Goal: Information Seeking & Learning: Understand process/instructions

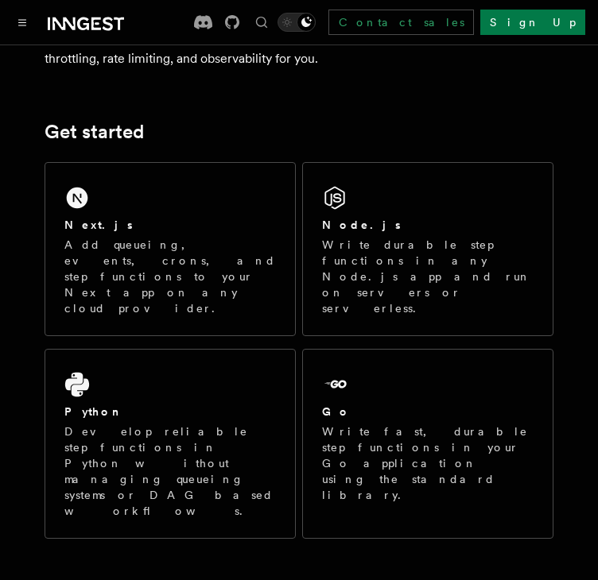
click at [178, 247] on p "Add queueing, events, crons, and step functions to your Next app on any cloud p…" at bounding box center [169, 276] width 211 height 79
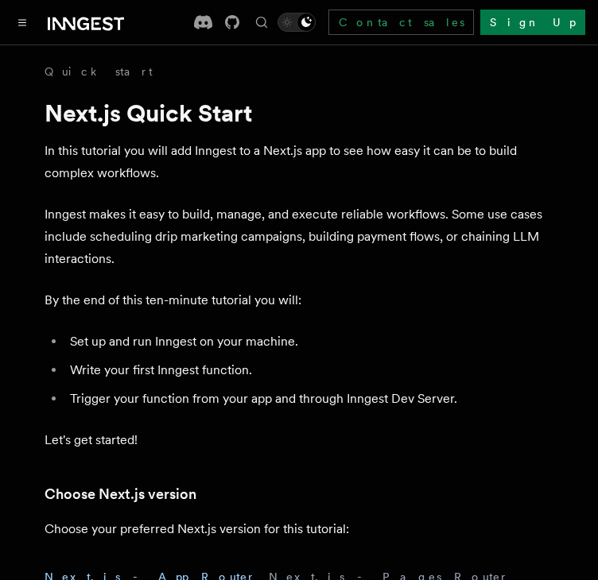
click at [22, 21] on icon "Toggle navigation" at bounding box center [22, 22] width 8 height 7
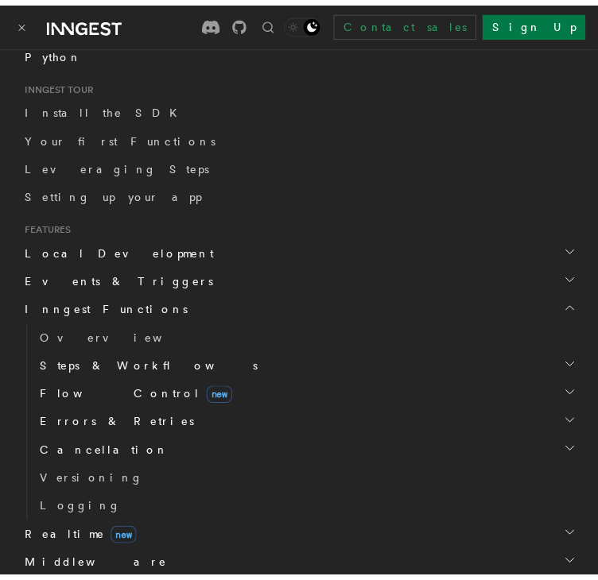
scroll to position [310, 0]
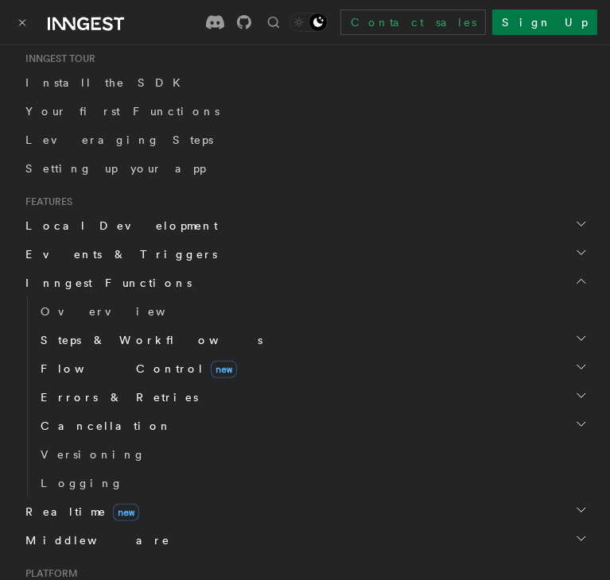
click at [69, 285] on span "Inngest Functions" at bounding box center [105, 283] width 172 height 16
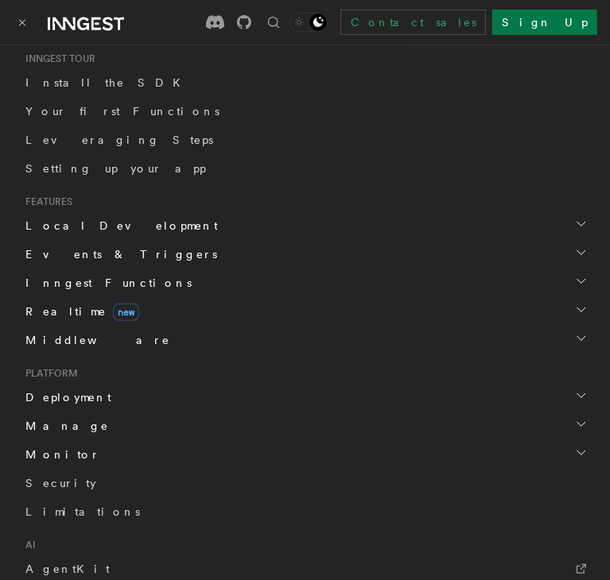
click at [69, 285] on span "Inngest Functions" at bounding box center [105, 283] width 172 height 16
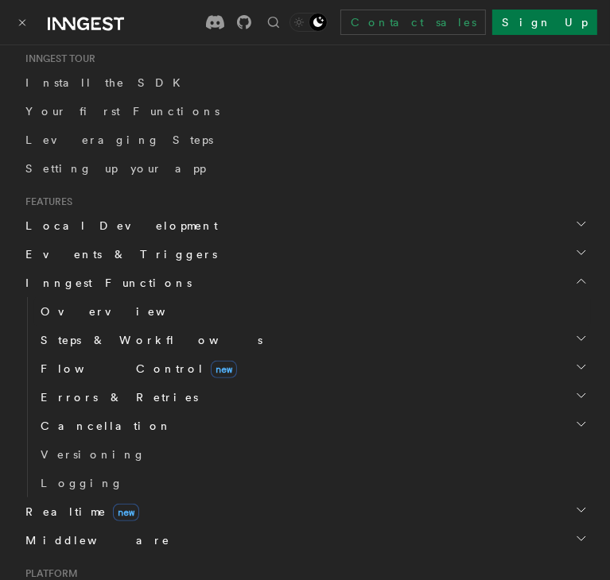
click at [78, 316] on span "Overview" at bounding box center [123, 311] width 164 height 13
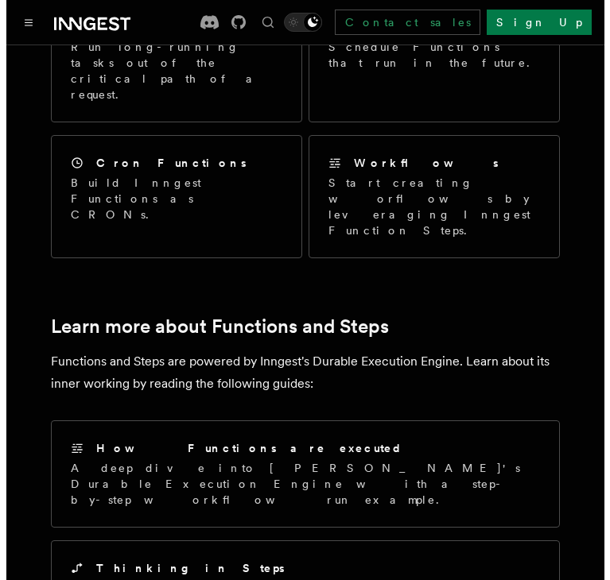
scroll to position [981, 0]
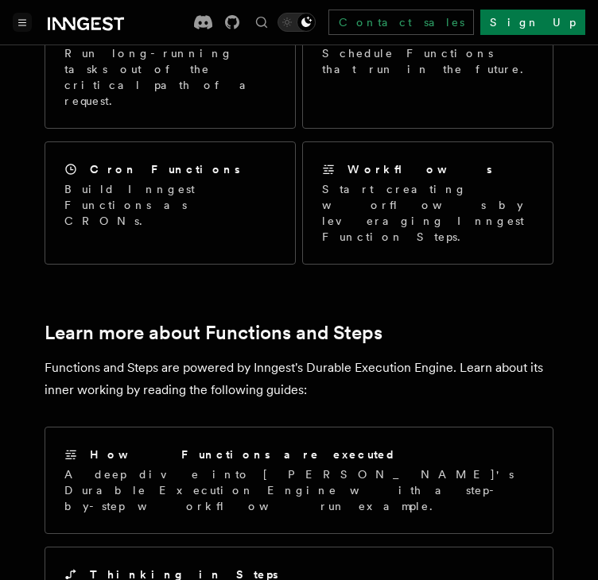
click at [22, 15] on button "Toggle navigation" at bounding box center [22, 22] width 19 height 19
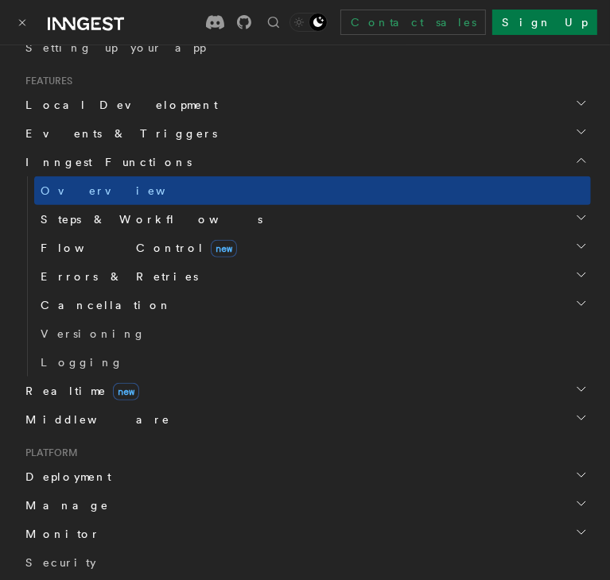
scroll to position [445, 0]
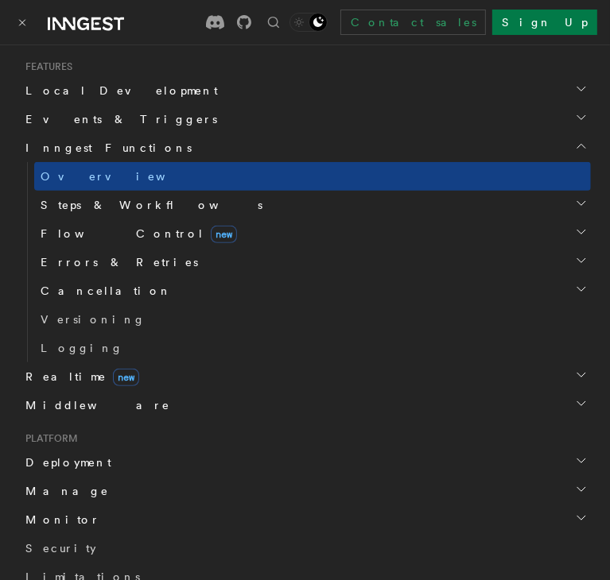
click at [88, 232] on span "Flow Control new" at bounding box center [135, 234] width 203 height 16
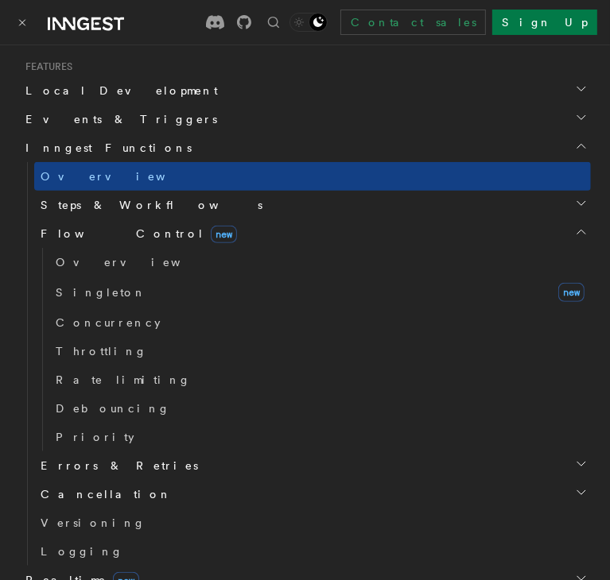
click at [75, 203] on span "Steps & Workflows" at bounding box center [148, 205] width 228 height 16
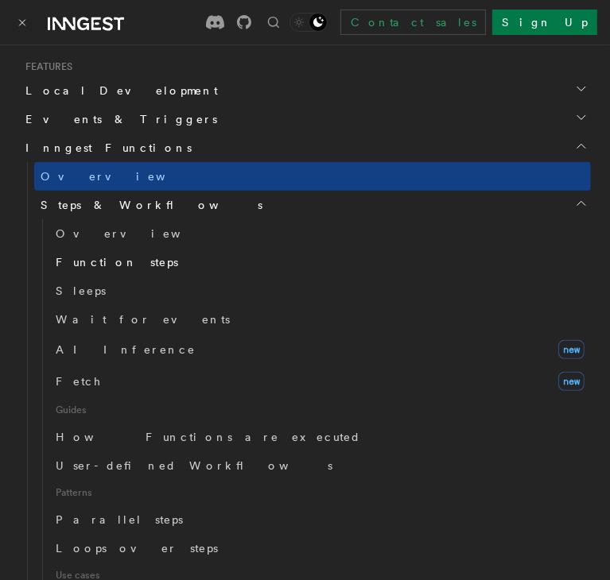
click at [79, 267] on span "Function steps" at bounding box center [117, 262] width 122 height 13
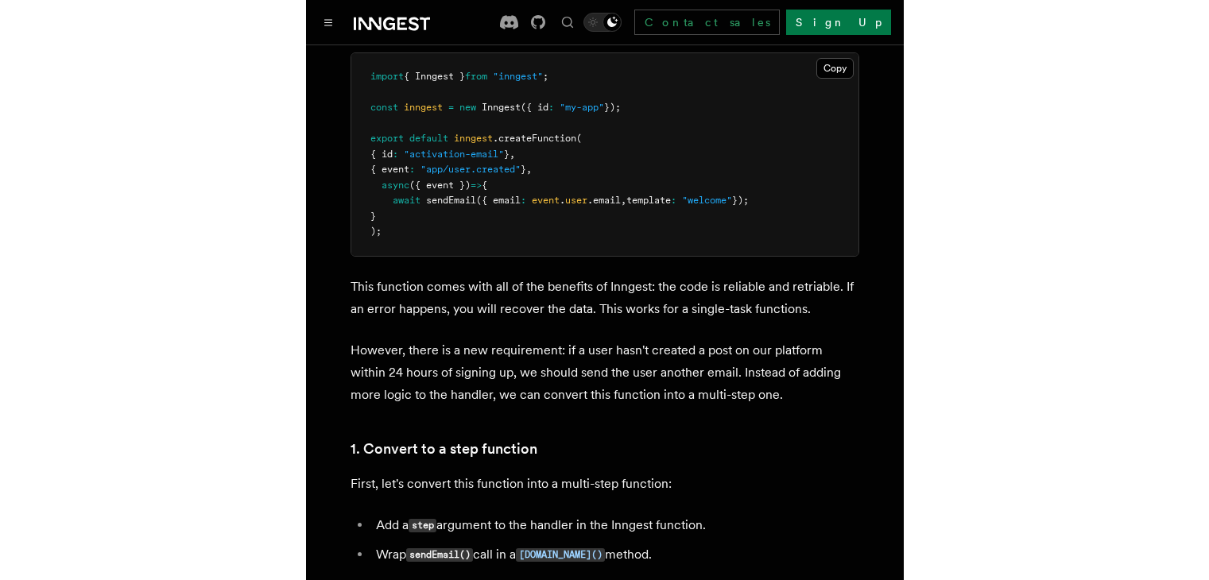
scroll to position [712, 0]
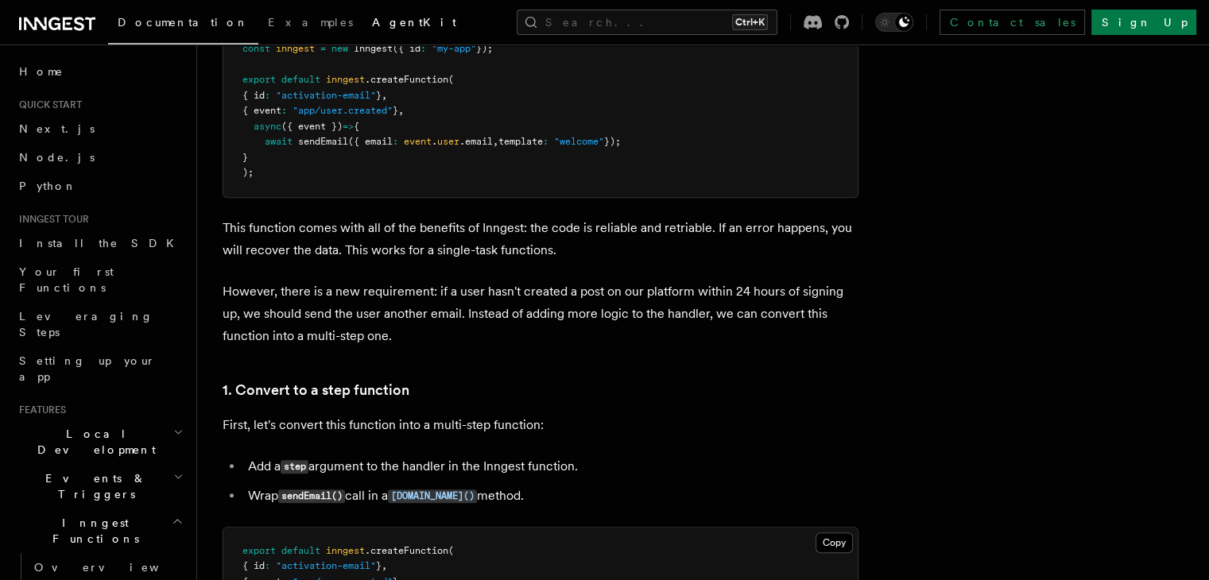
click at [372, 23] on span "AgentKit" at bounding box center [414, 22] width 84 height 13
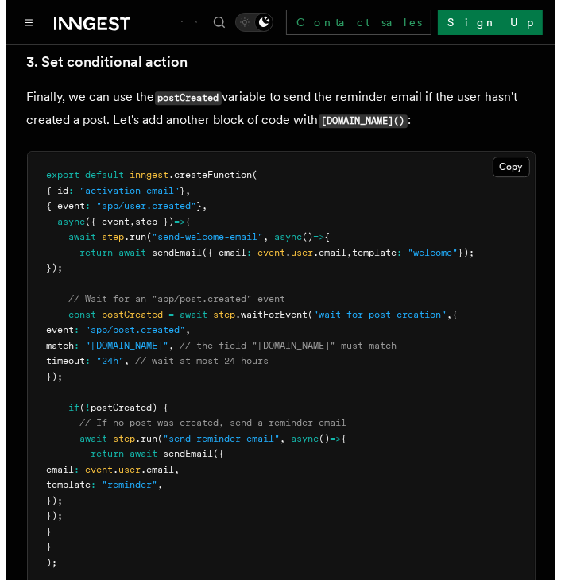
scroll to position [2184, 0]
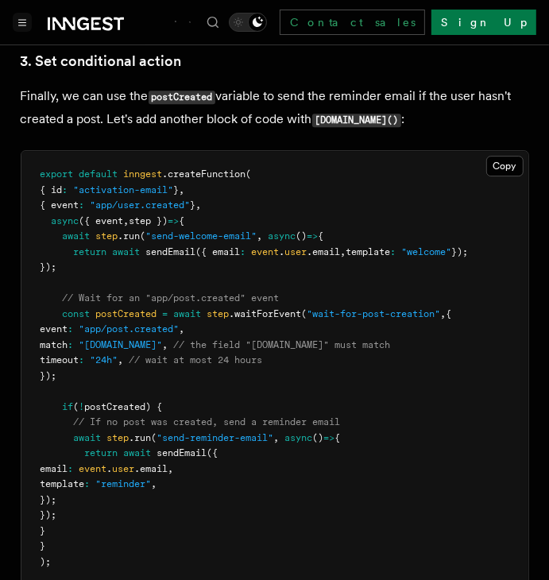
click at [21, 23] on icon "Toggle navigation" at bounding box center [22, 22] width 8 height 7
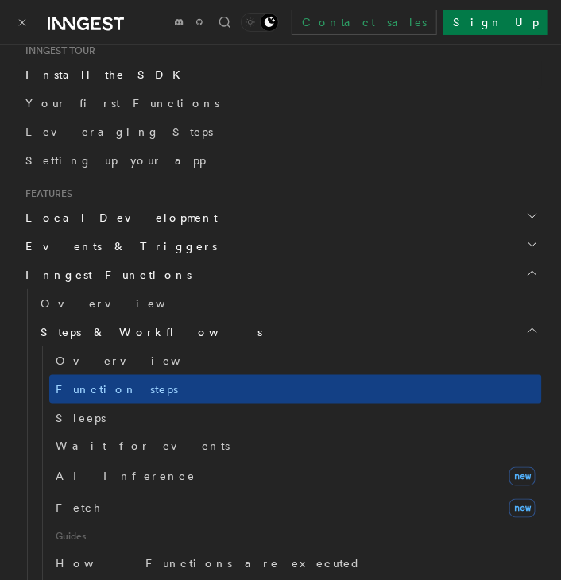
scroll to position [317, 0]
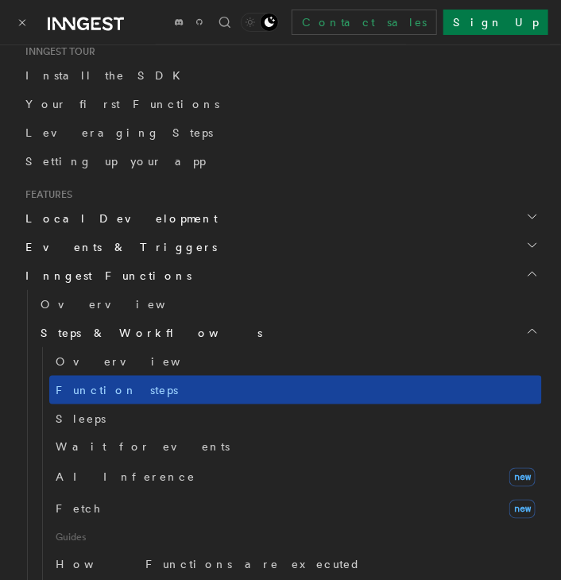
click at [124, 391] on span "Function steps" at bounding box center [117, 390] width 122 height 13
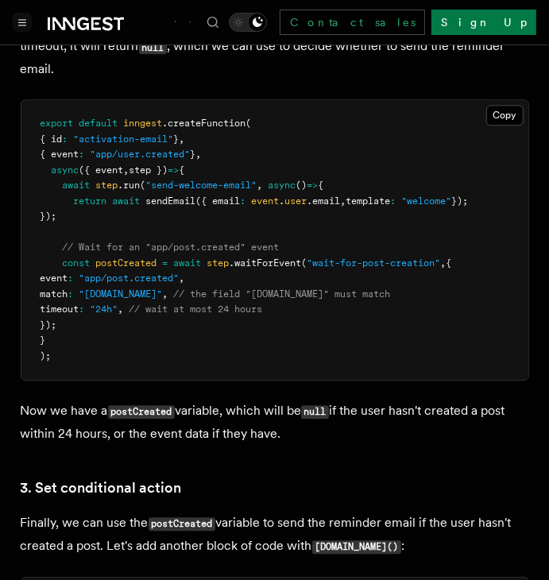
scroll to position [1758, 0]
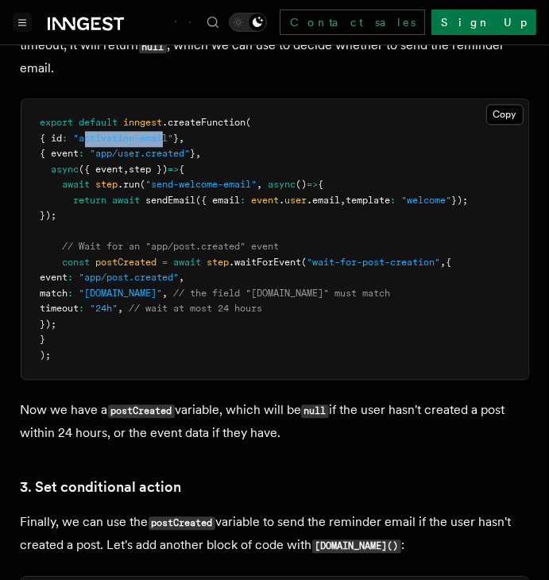
drag, startPoint x: 95, startPoint y: 125, endPoint x: 179, endPoint y: 118, distance: 83.8
click at [179, 118] on pre "export default inngest .createFunction ( { id : "activation-email" } , { event …" at bounding box center [274, 239] width 507 height 280
drag, startPoint x: 110, startPoint y: 138, endPoint x: 199, endPoint y: 137, distance: 89.0
click at [191, 148] on span ""app/user.created"" at bounding box center [141, 153] width 100 height 11
click at [267, 143] on pre "export default inngest .createFunction ( { id : "activation-email" } , { event …" at bounding box center [274, 239] width 507 height 280
